Goal: Task Accomplishment & Management: Complete application form

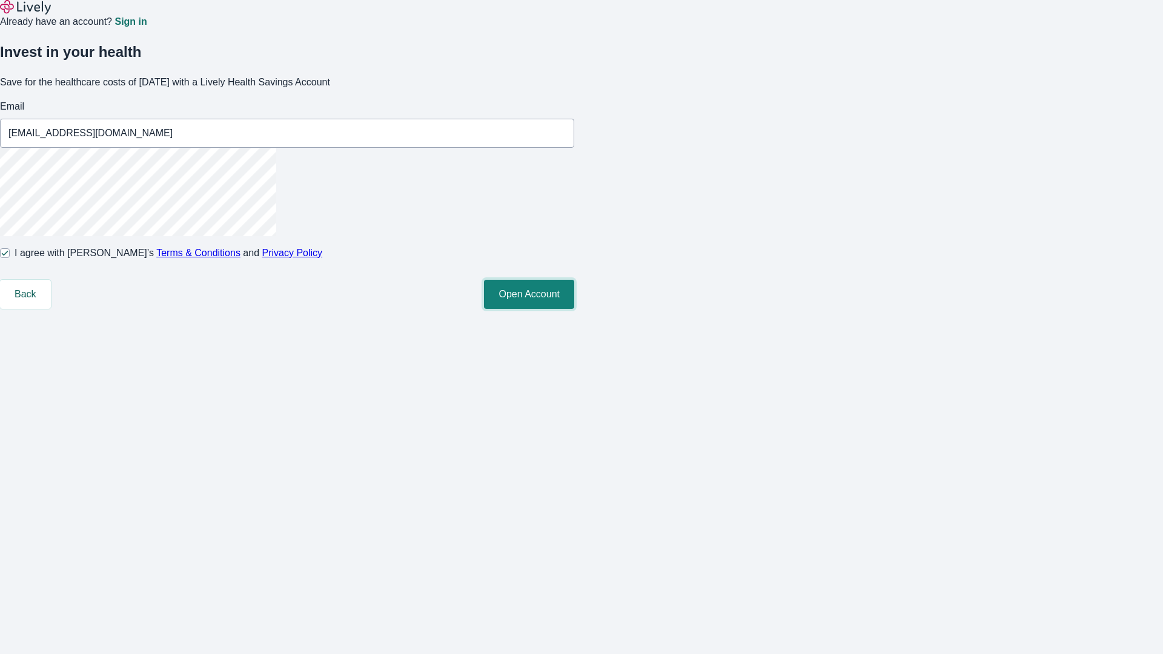
click at [574, 309] on button "Open Account" at bounding box center [529, 294] width 90 height 29
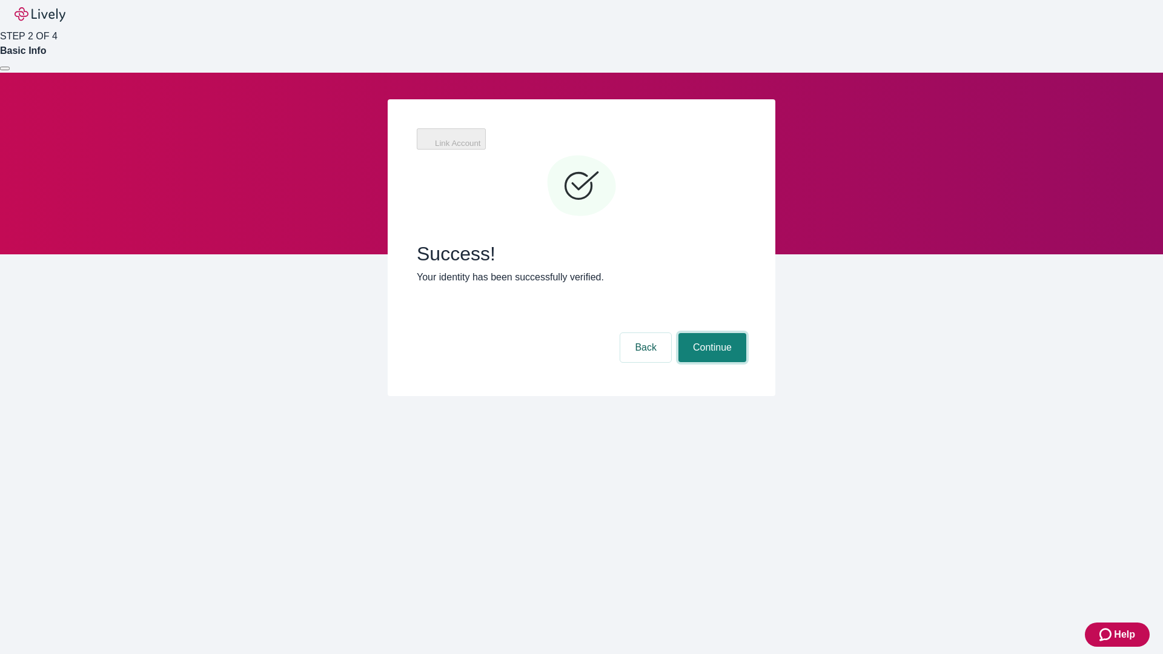
click at [710, 333] on button "Continue" at bounding box center [712, 347] width 68 height 29
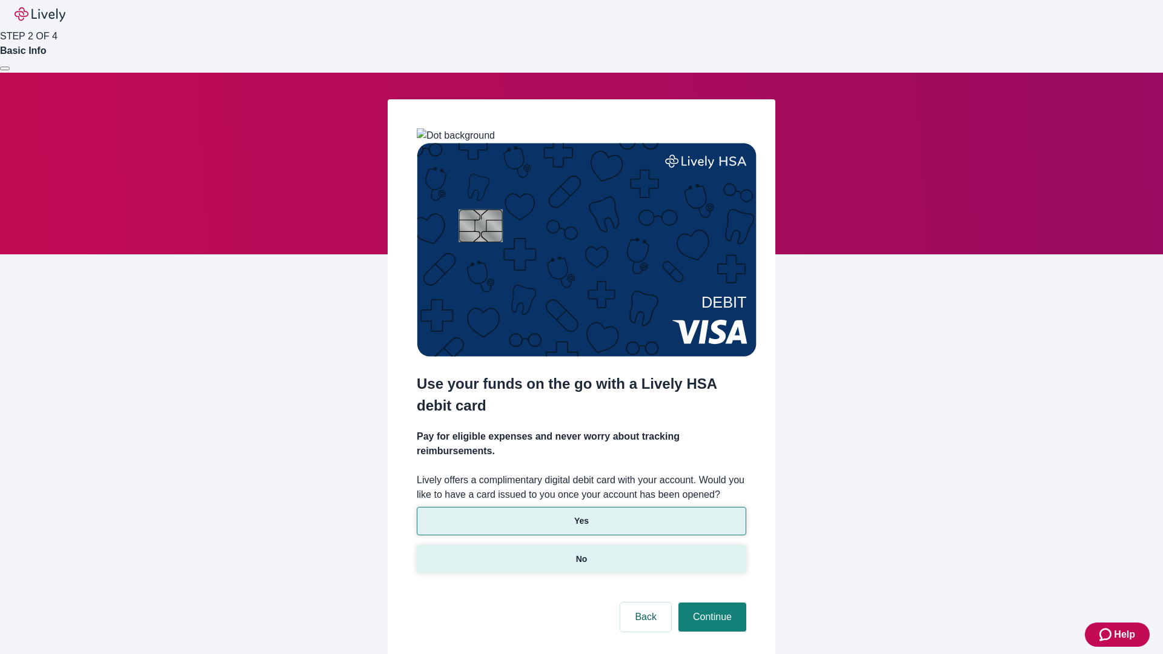
click at [581, 553] on p "No" at bounding box center [582, 559] width 12 height 13
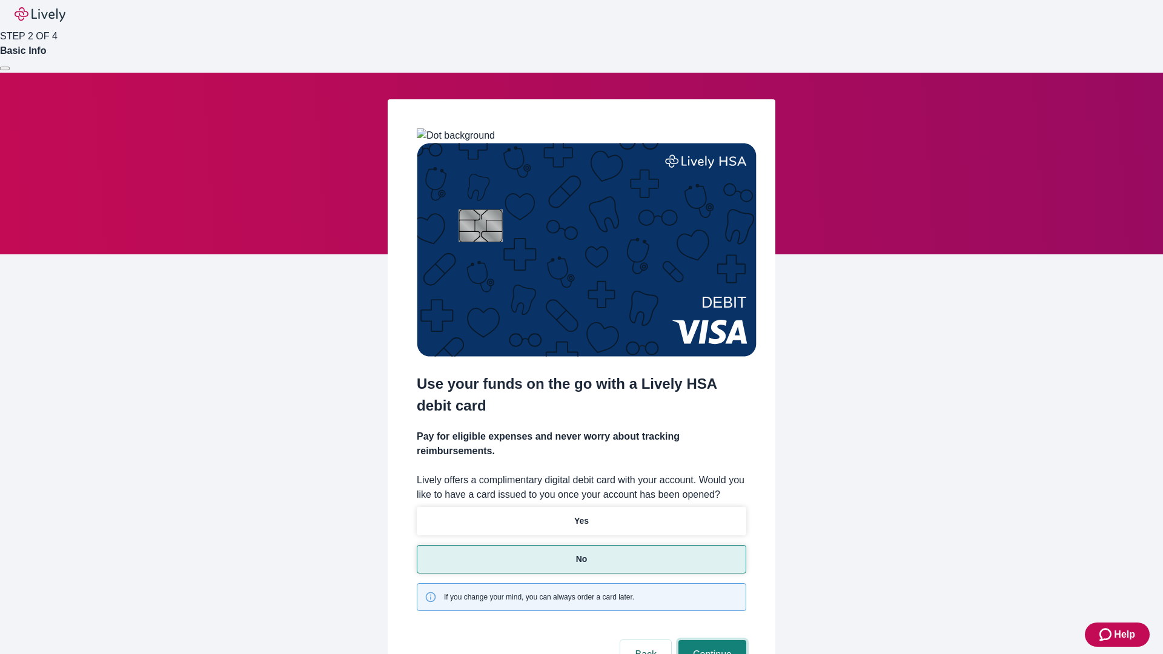
click at [710, 640] on button "Continue" at bounding box center [712, 654] width 68 height 29
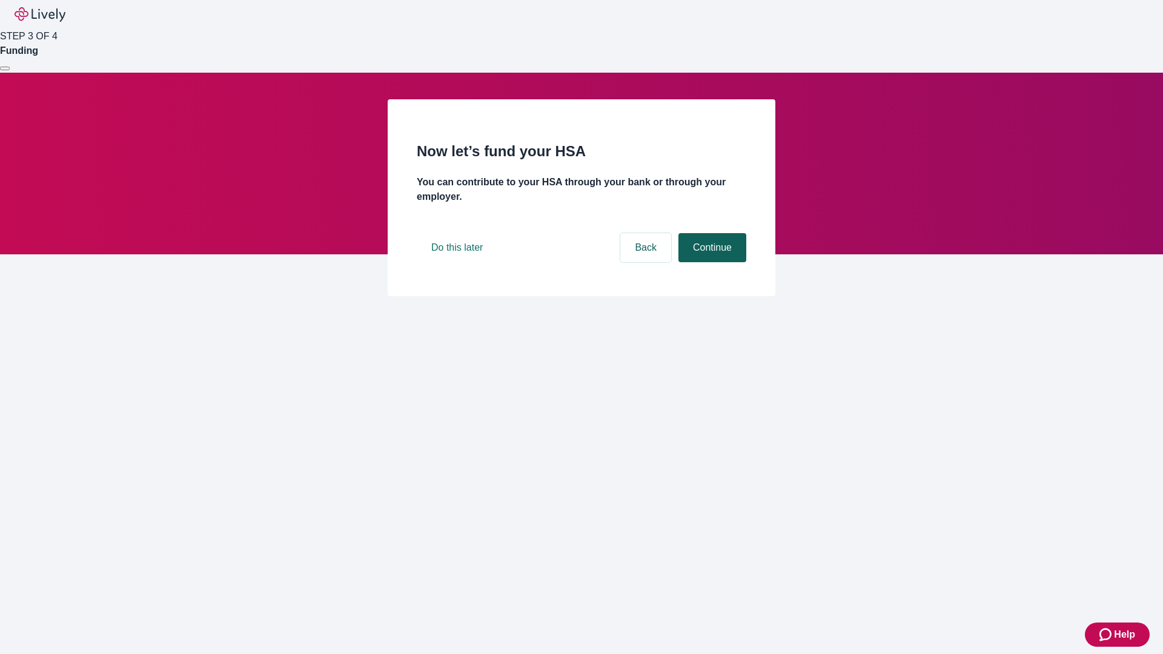
click at [710, 262] on button "Continue" at bounding box center [712, 247] width 68 height 29
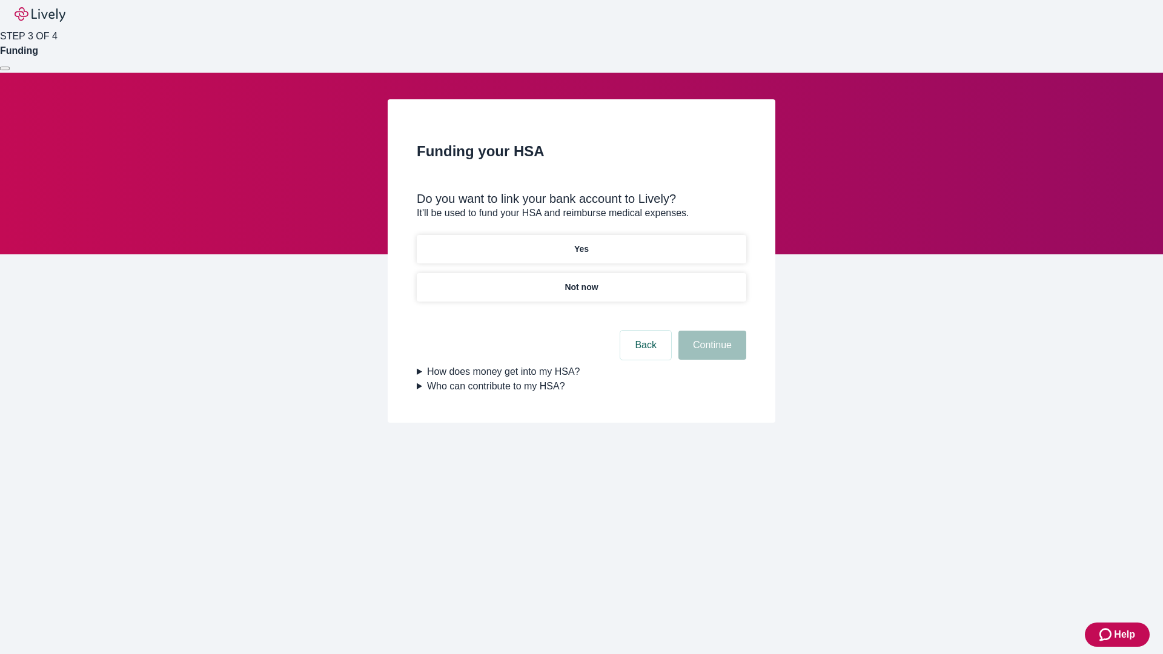
click at [581, 243] on p "Yes" at bounding box center [581, 249] width 15 height 13
click at [710, 331] on button "Continue" at bounding box center [712, 345] width 68 height 29
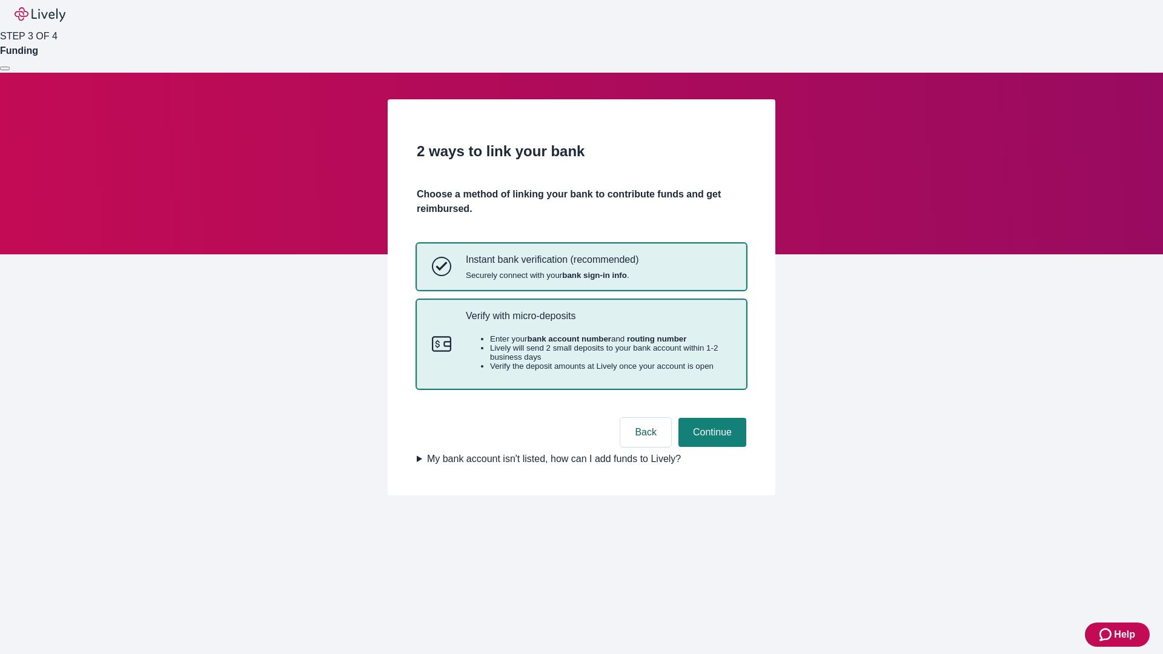
click at [598, 322] on p "Verify with micro-deposits" at bounding box center [598, 316] width 265 height 12
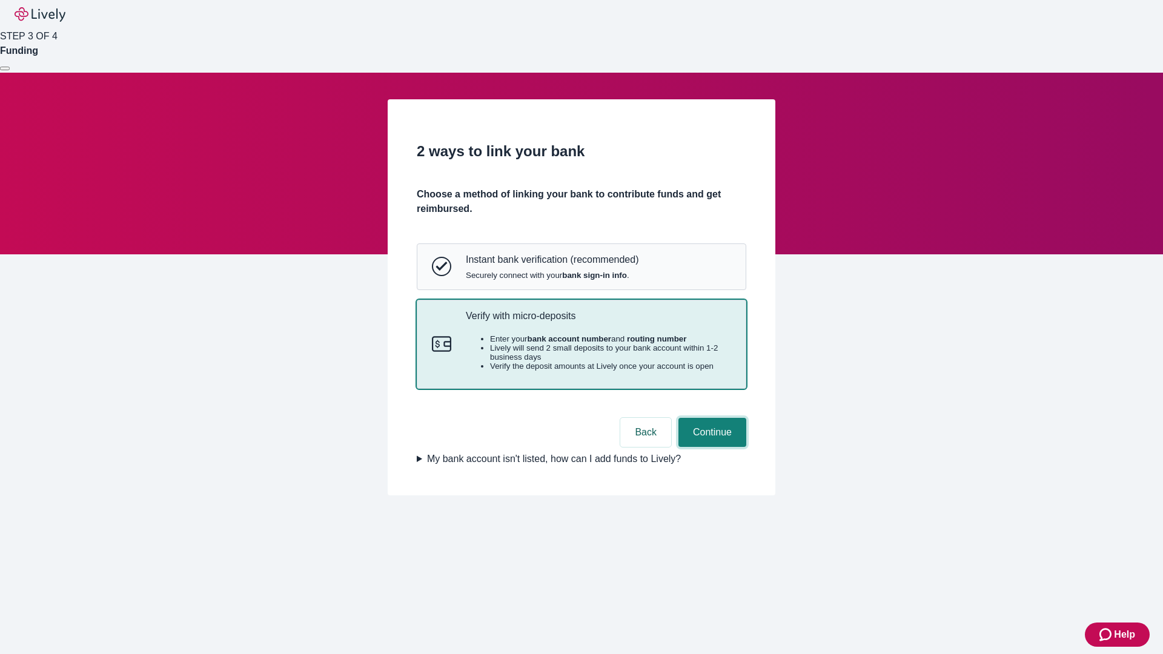
click at [710, 447] on button "Continue" at bounding box center [712, 432] width 68 height 29
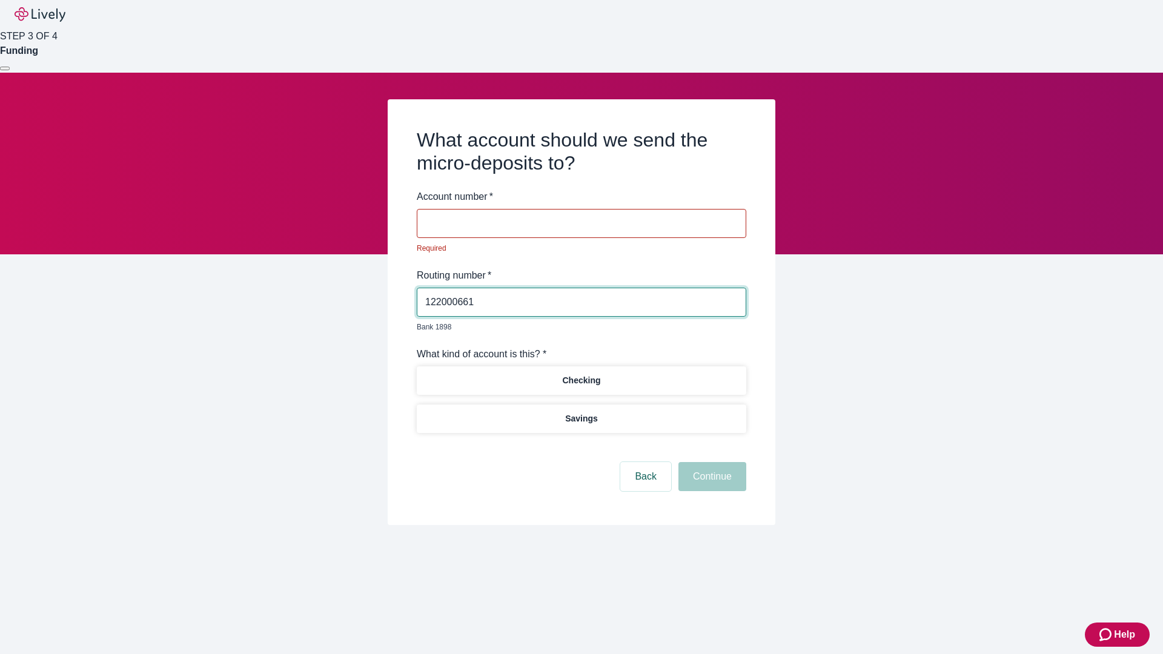
type input "122000661"
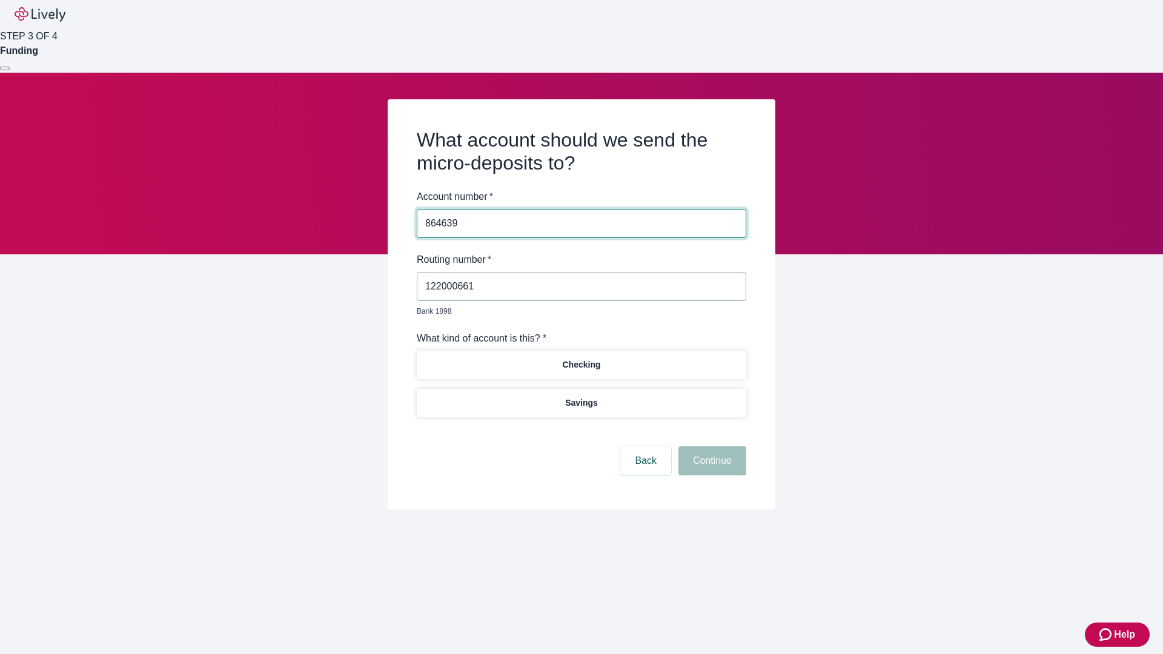
type input "864639"
click at [581, 358] on p "Checking" at bounding box center [581, 364] width 38 height 13
click at [710, 447] on button "Continue" at bounding box center [712, 460] width 68 height 29
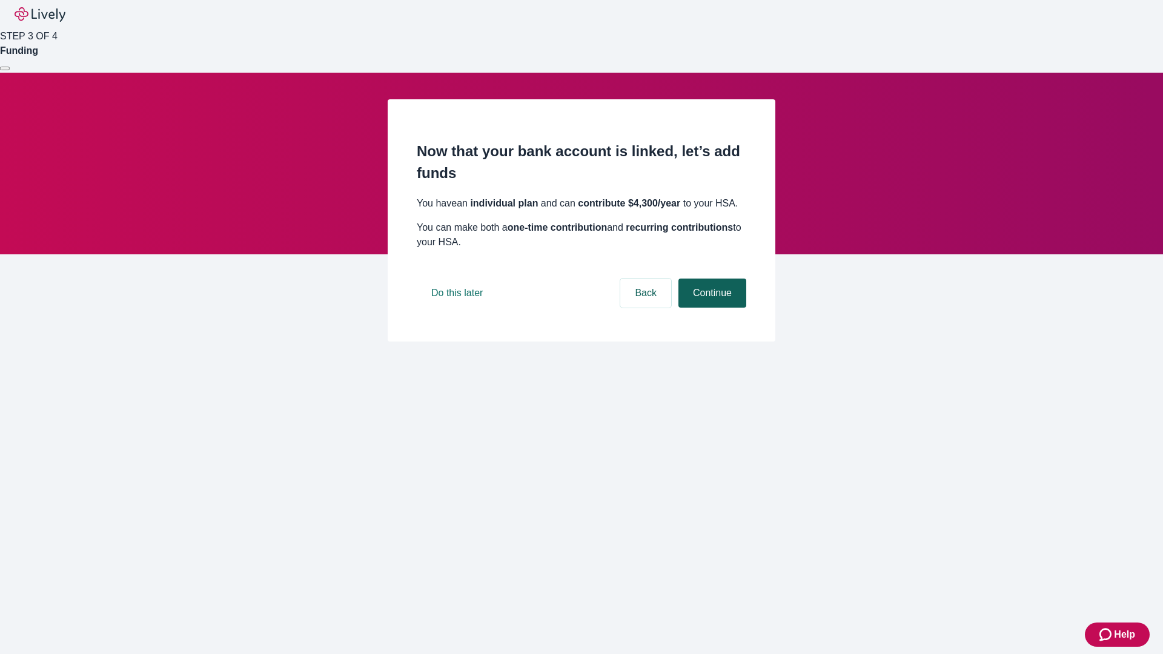
click at [710, 308] on button "Continue" at bounding box center [712, 293] width 68 height 29
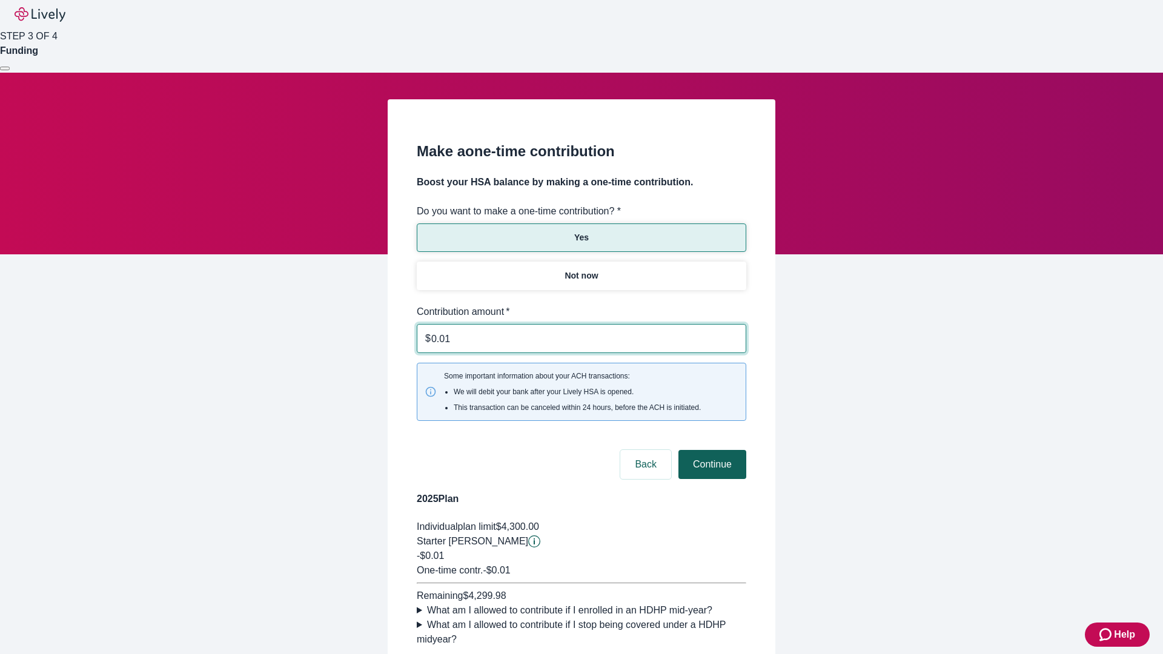
type input "0.01"
click at [710, 450] on button "Continue" at bounding box center [712, 464] width 68 height 29
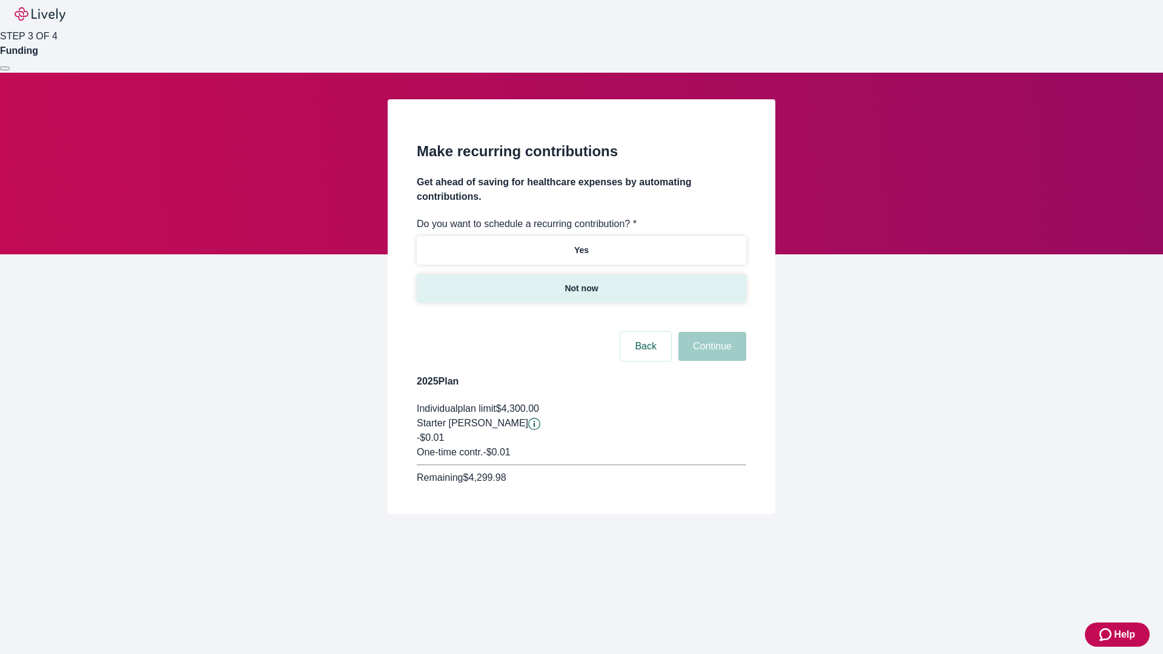
click at [581, 282] on p "Not now" at bounding box center [580, 288] width 33 height 13
click at [710, 332] on button "Continue" at bounding box center [712, 346] width 68 height 29
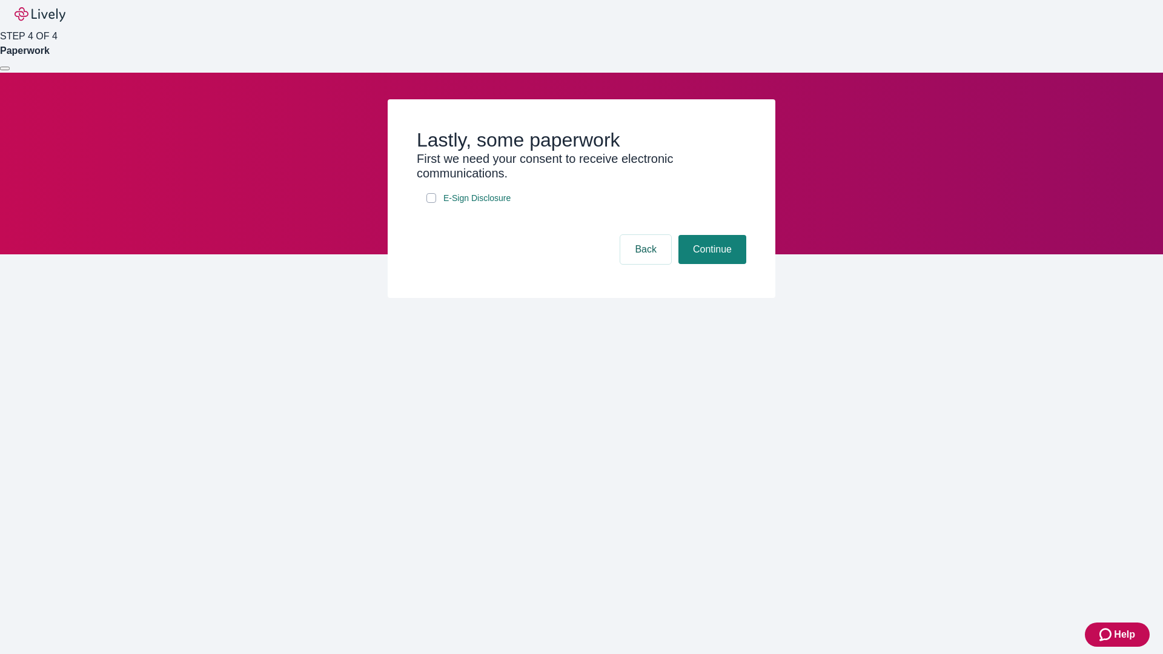
click at [431, 203] on input "E-Sign Disclosure" at bounding box center [431, 198] width 10 height 10
checkbox input "true"
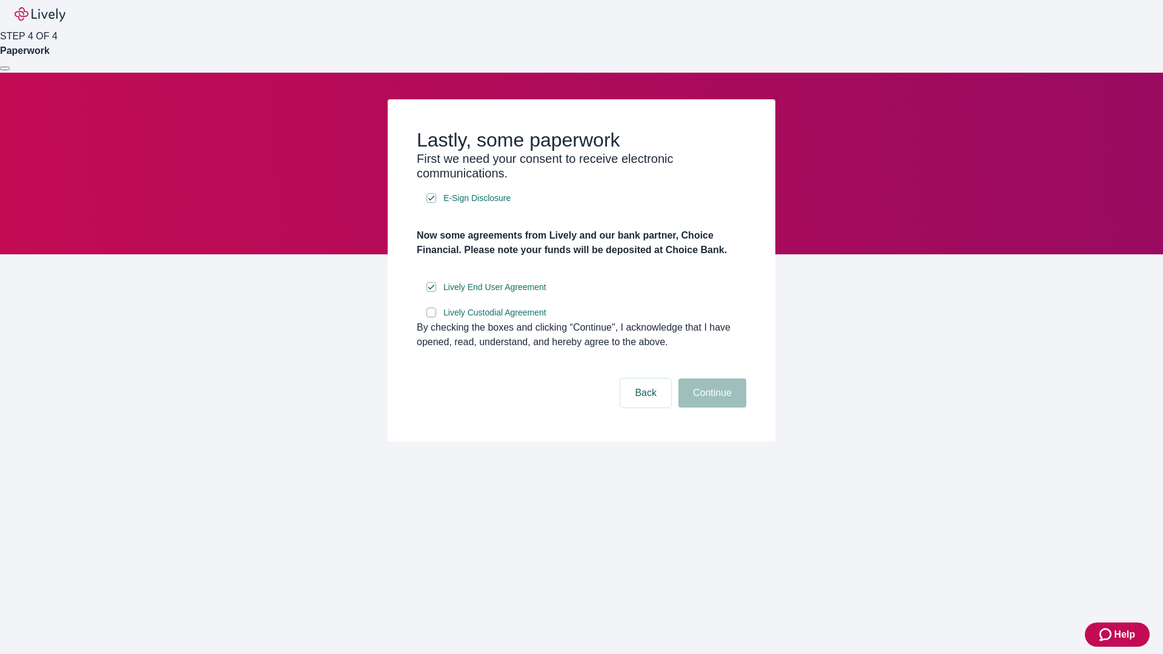
click at [431, 317] on input "Lively Custodial Agreement" at bounding box center [431, 313] width 10 height 10
checkbox input "true"
click at [710, 408] on button "Continue" at bounding box center [712, 392] width 68 height 29
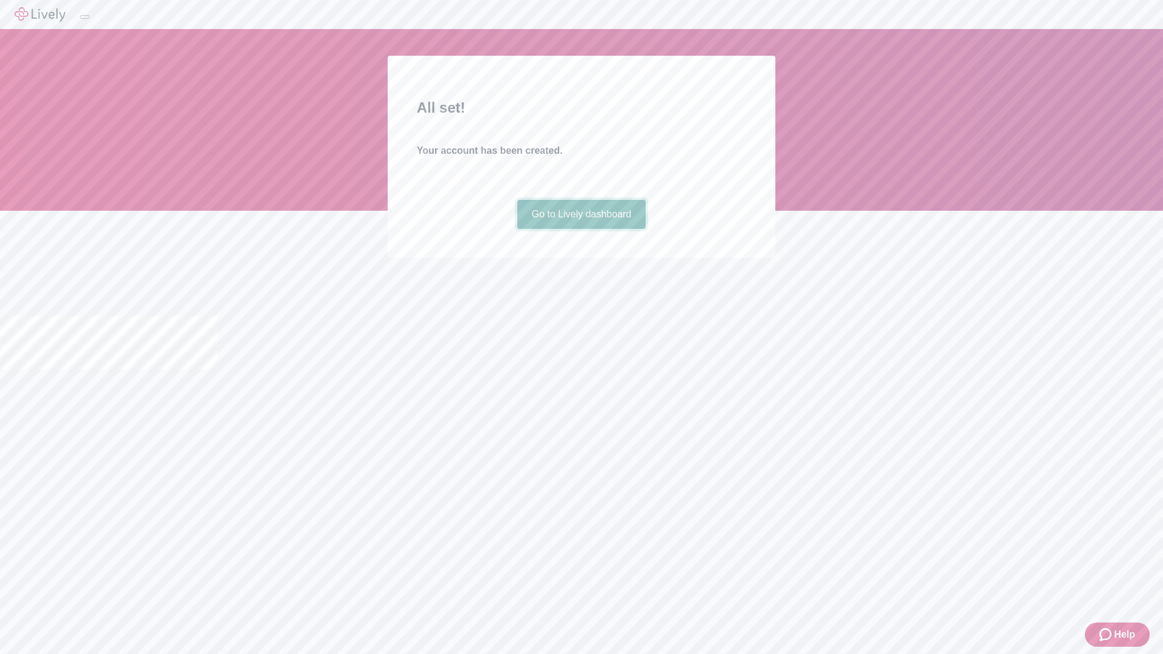
click at [581, 229] on link "Go to Lively dashboard" at bounding box center [581, 214] width 129 height 29
